Goal: Task Accomplishment & Management: Manage account settings

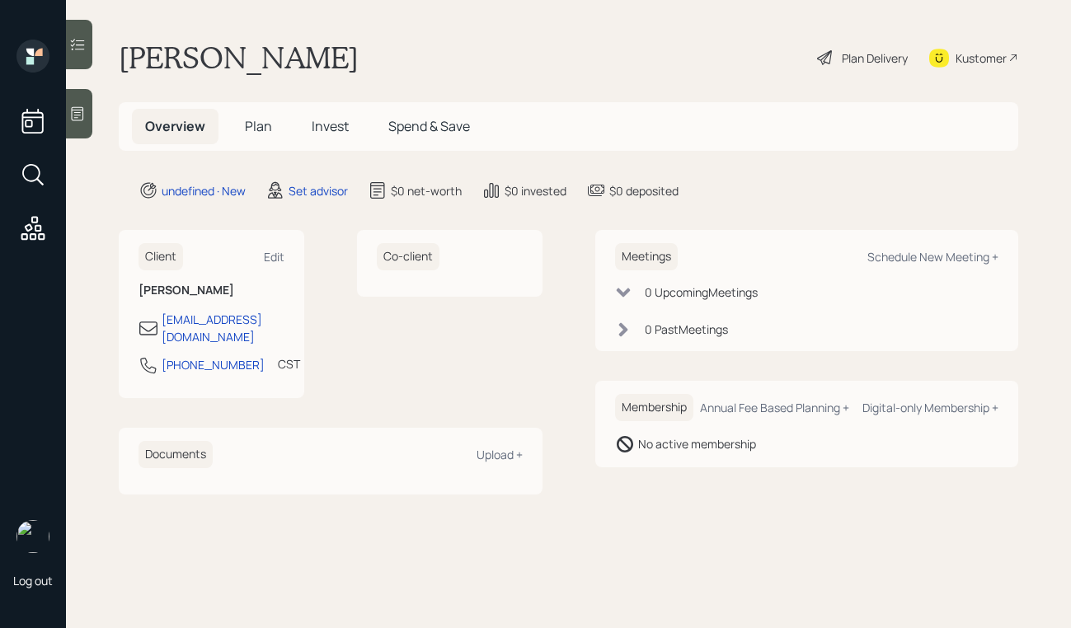
click at [74, 111] on icon at bounding box center [77, 114] width 16 height 16
click at [102, 101] on main "[PERSON_NAME] Plan Delivery Kustomer Overview Plan Invest Spend & Save undefine…" at bounding box center [568, 314] width 1005 height 628
click at [82, 103] on div at bounding box center [79, 113] width 26 height 49
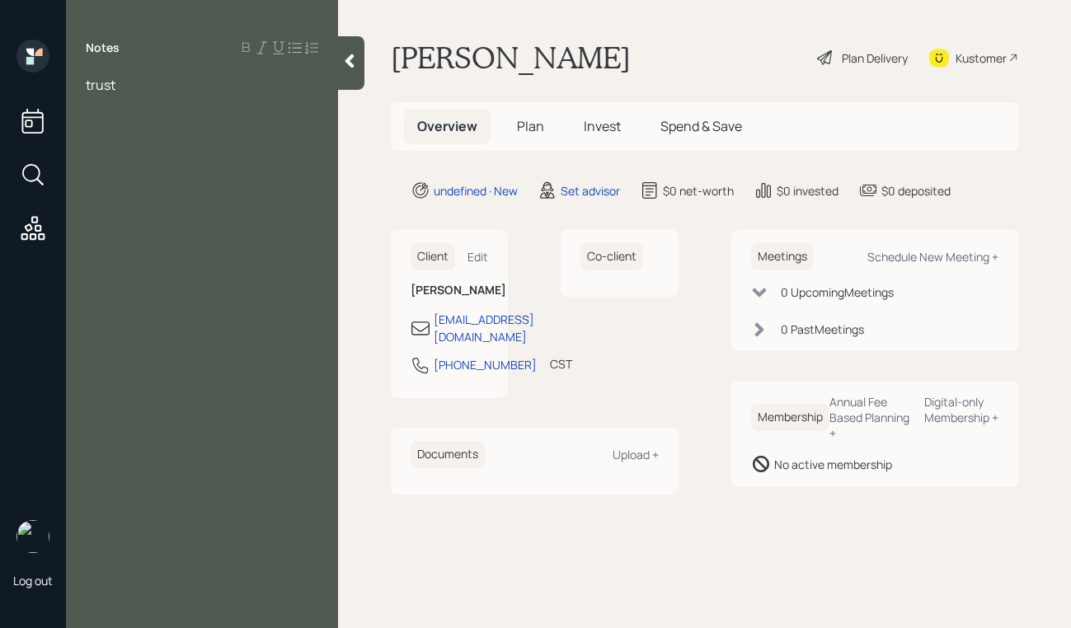
click at [86, 85] on span "trust" at bounding box center [101, 85] width 30 height 18
click at [105, 84] on div at bounding box center [202, 85] width 233 height 18
click at [141, 125] on div "trust" at bounding box center [202, 121] width 233 height 18
click at [350, 48] on div at bounding box center [351, 63] width 26 height 54
